Goal: Navigation & Orientation: Find specific page/section

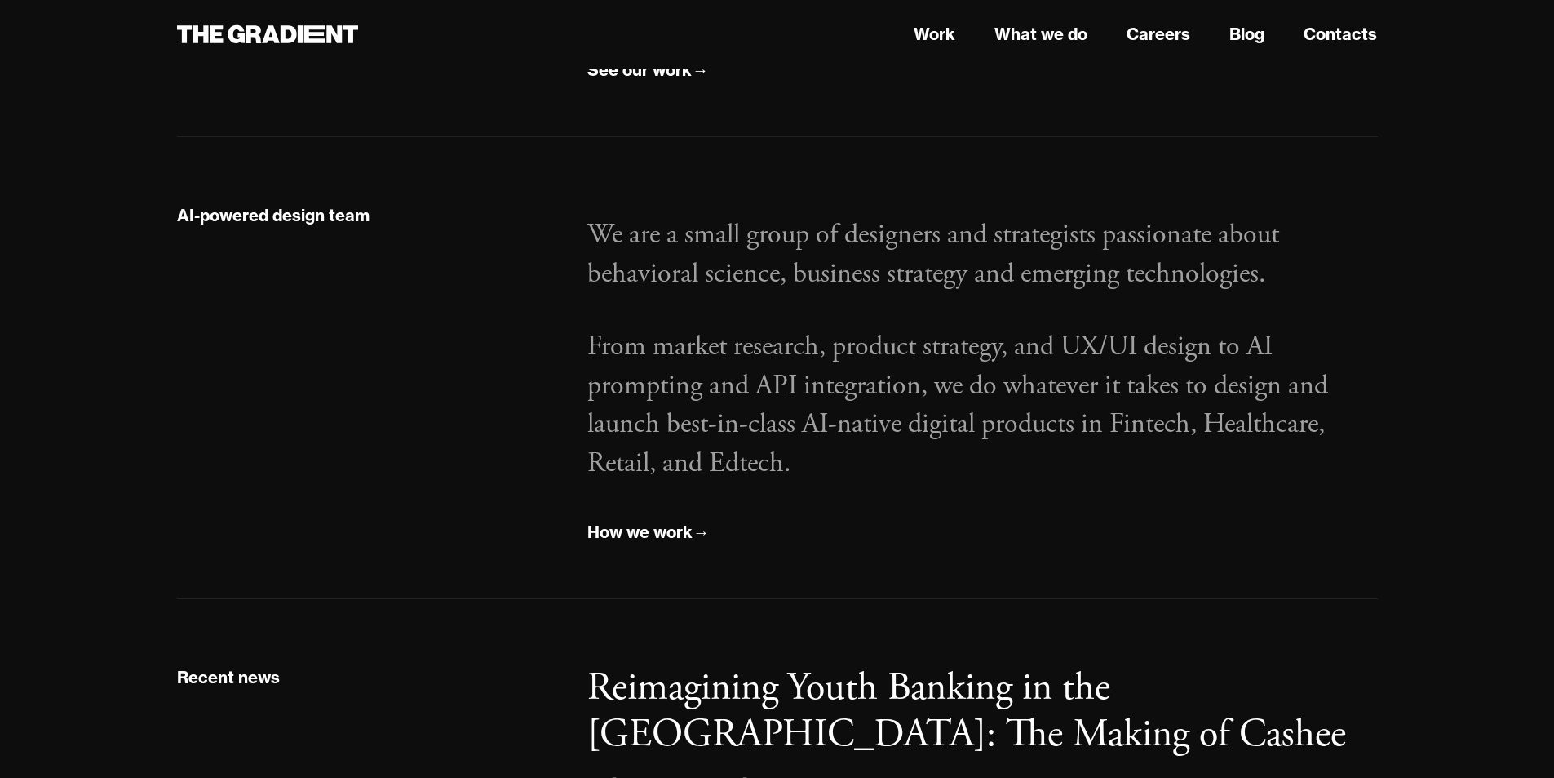
scroll to position [1270, 0]
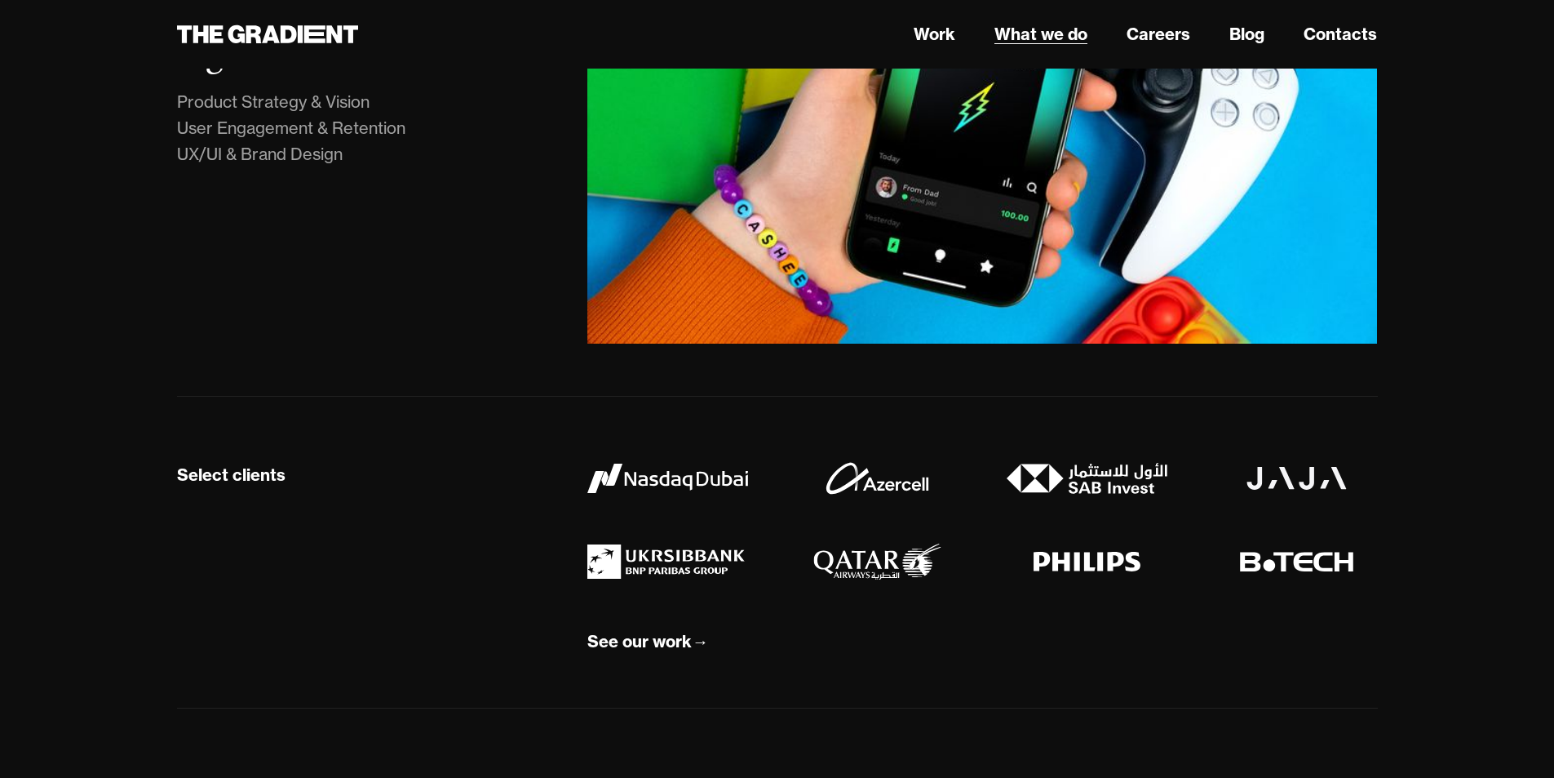
click at [1031, 23] on link "What we do" at bounding box center [1041, 34] width 93 height 24
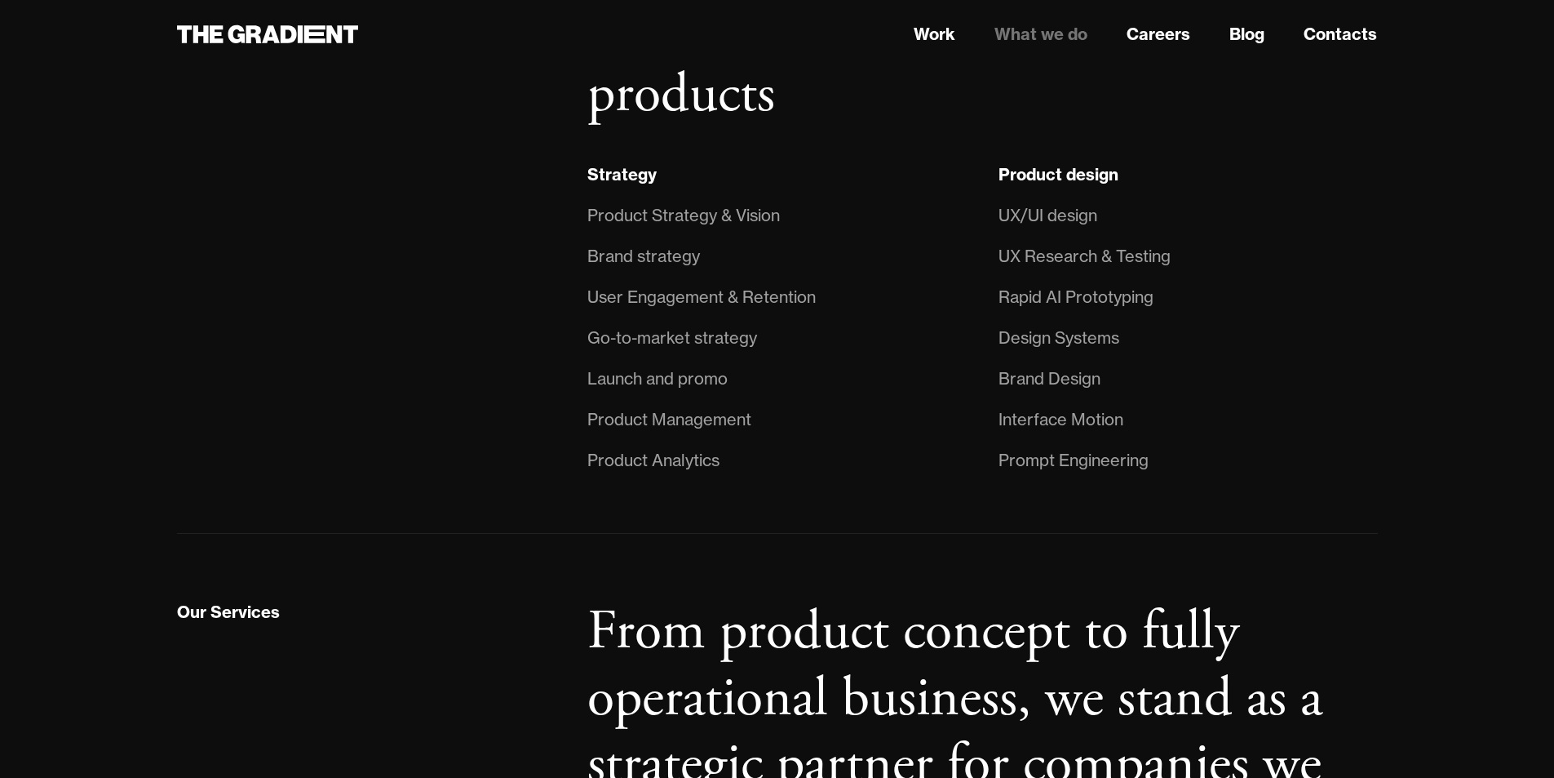
scroll to position [1224, 0]
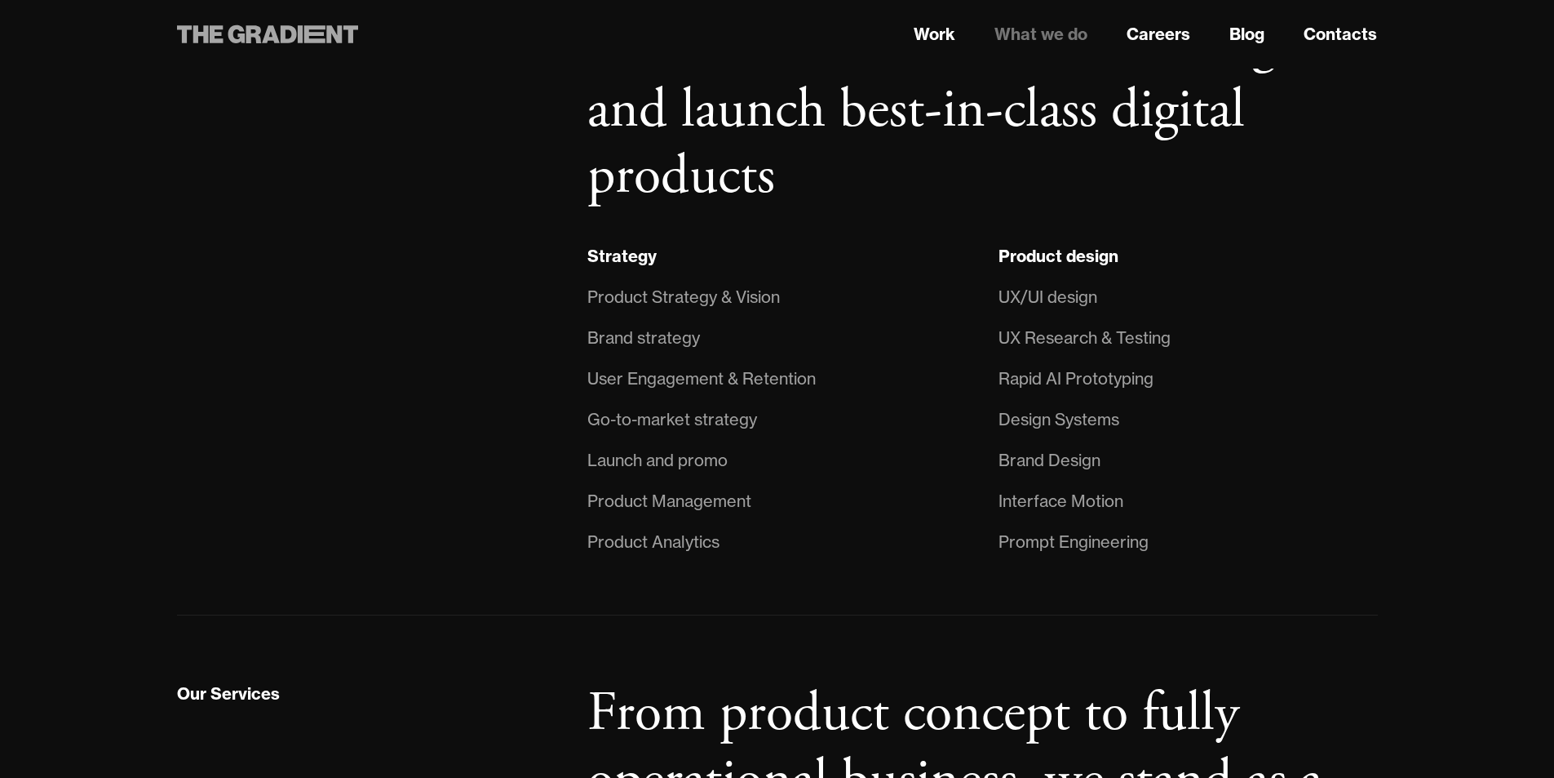
click at [338, 24] on icon at bounding box center [268, 34] width 182 height 29
